Goal: Find specific page/section: Find specific page/section

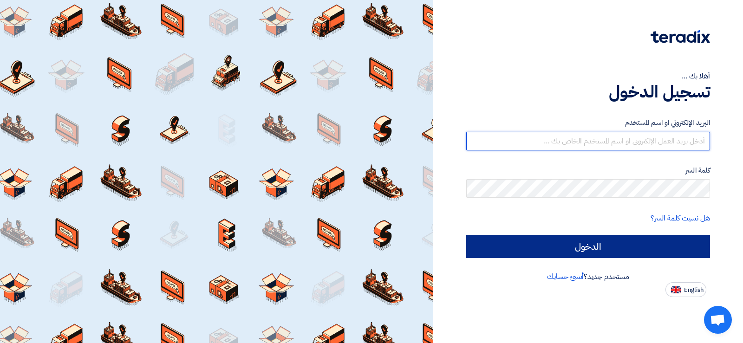
type input "[PERSON_NAME][EMAIL_ADDRESS][DOMAIN_NAME]"
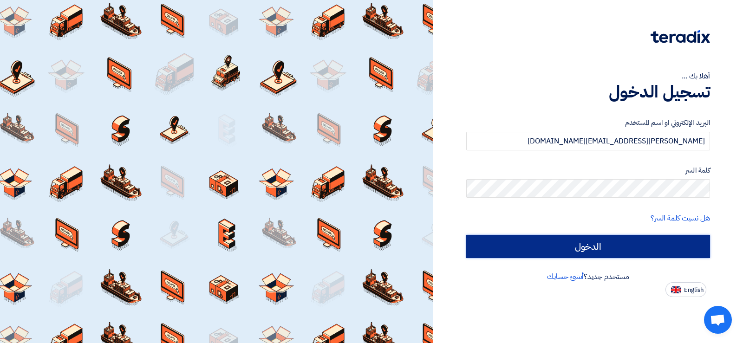
click at [597, 253] on input "الدخول" at bounding box center [588, 246] width 244 height 23
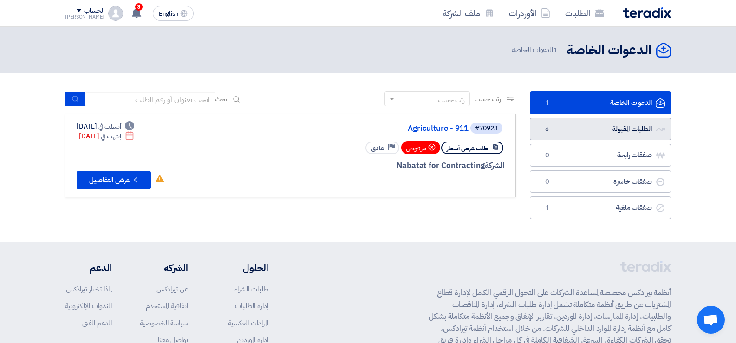
click at [608, 122] on link "الطلبات المقبولة الطلبات المقبولة 6" at bounding box center [600, 129] width 141 height 23
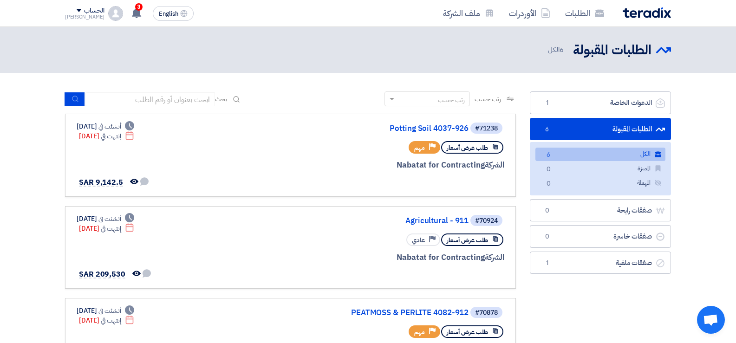
click at [555, 56] on div "الطلبات المقبولة الطلبات المقبولة 6 الكل" at bounding box center [605, 50] width 130 height 18
